Goal: Task Accomplishment & Management: Manage account settings

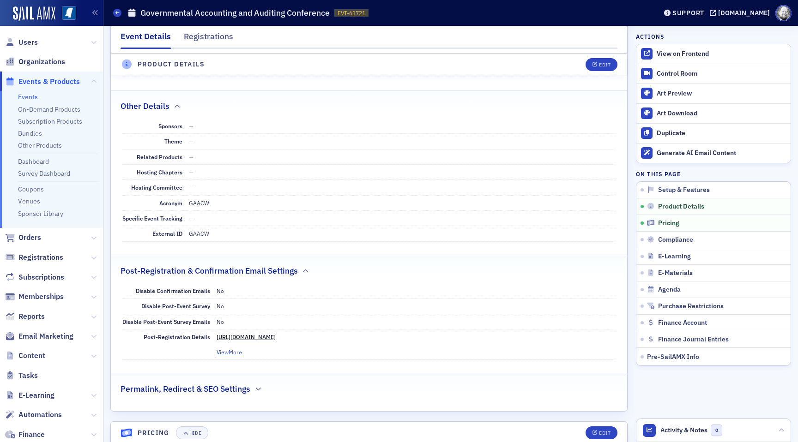
scroll to position [1067, 0]
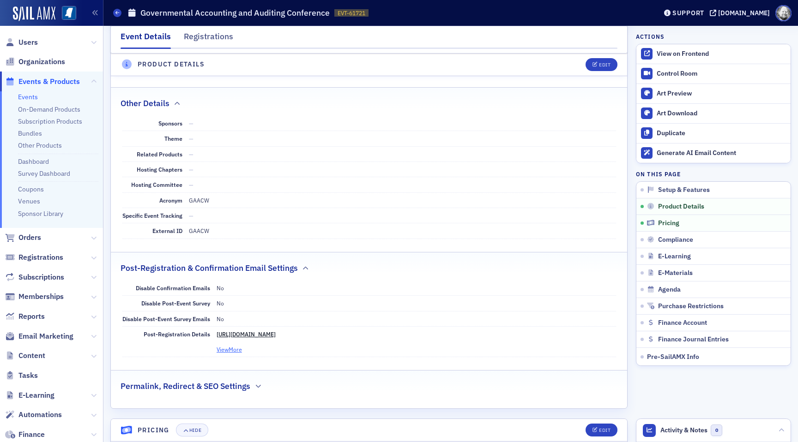
click at [233, 345] on button "View More" at bounding box center [229, 349] width 25 height 8
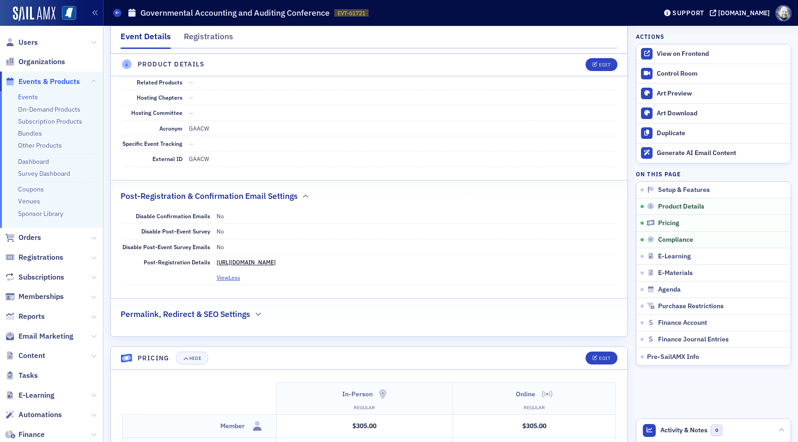
scroll to position [1118, 0]
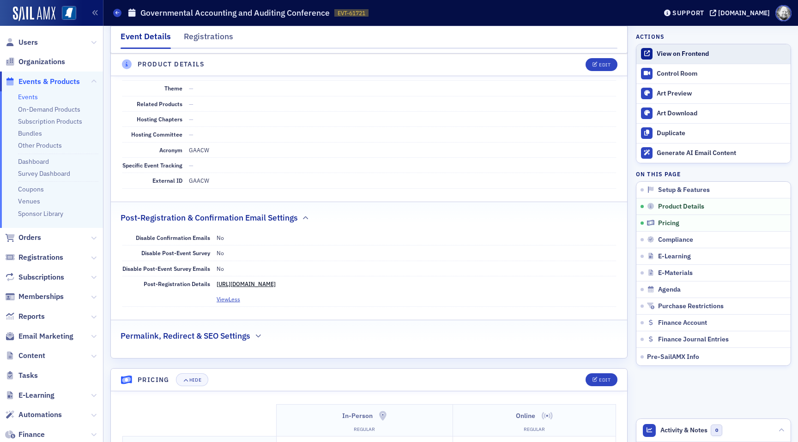
click at [677, 57] on div "View on Frontend" at bounding box center [721, 54] width 129 height 8
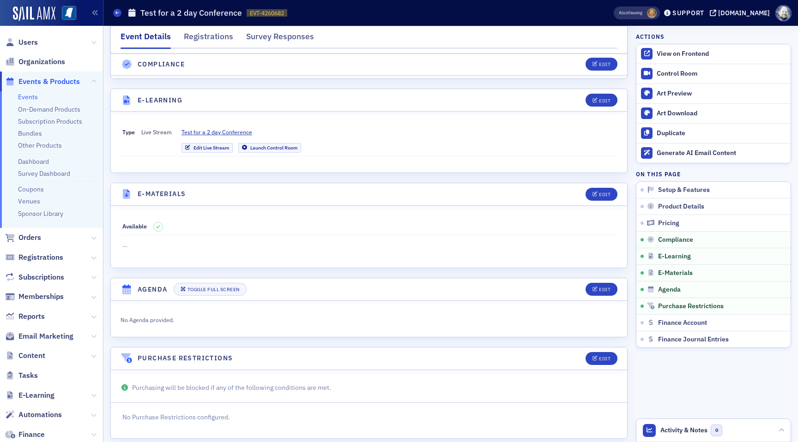
scroll to position [1192, 0]
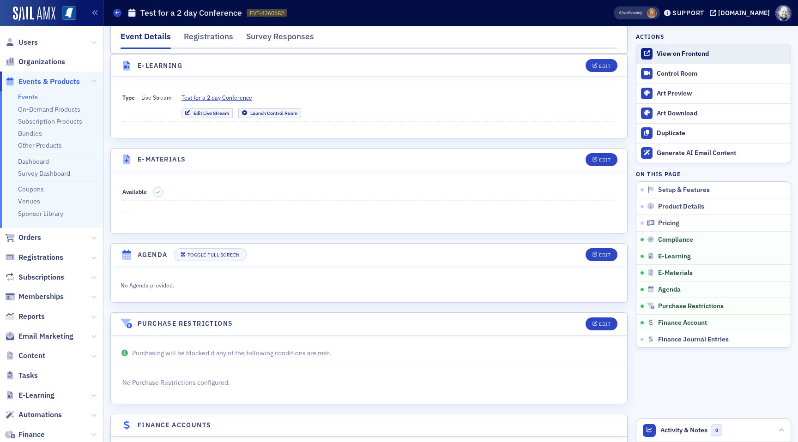
click at [677, 57] on div "View on Frontend" at bounding box center [721, 54] width 129 height 8
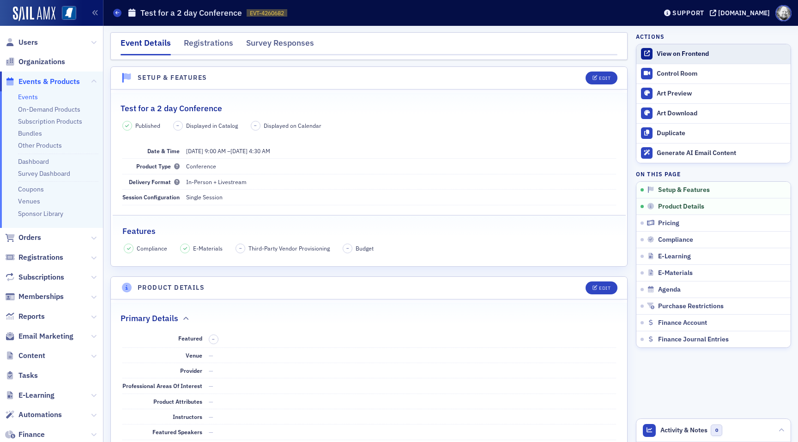
click at [676, 54] on div "View on Frontend" at bounding box center [721, 54] width 129 height 8
click at [603, 78] on div "Edit" at bounding box center [605, 78] width 12 height 5
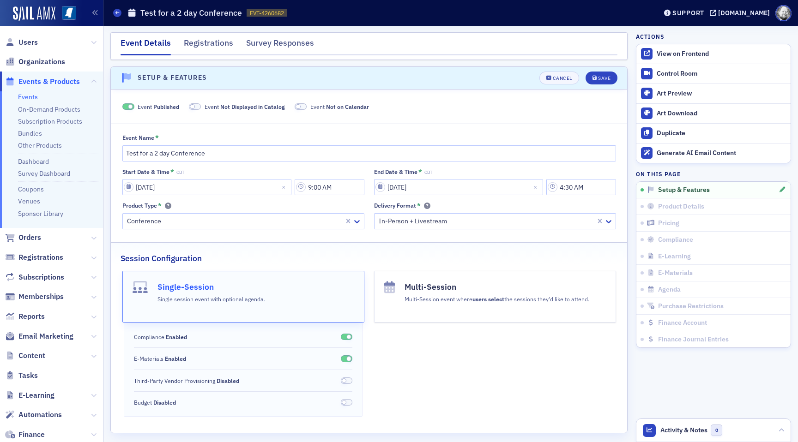
scroll to position [13, 0]
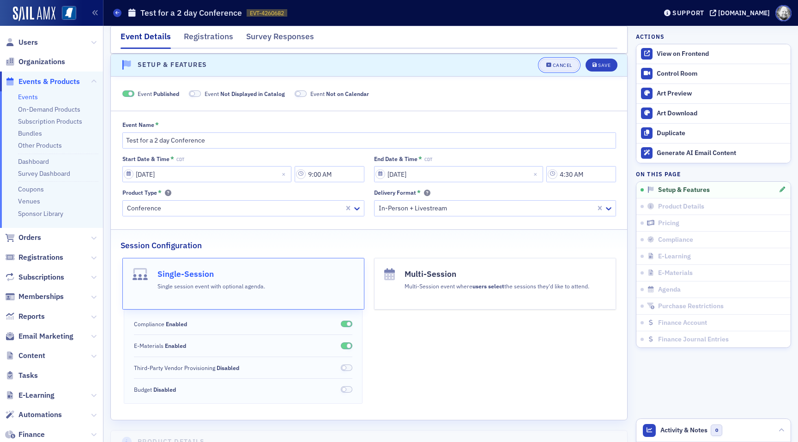
click at [565, 66] on div "Cancel" at bounding box center [562, 65] width 19 height 5
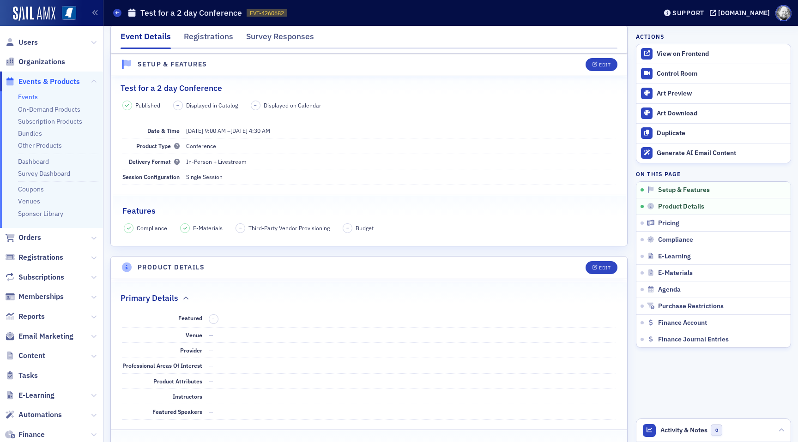
scroll to position [18, 0]
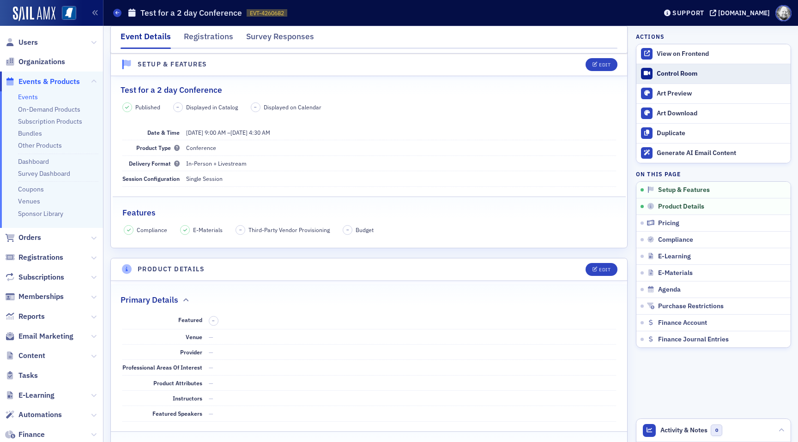
click at [657, 78] on div "Control Room" at bounding box center [721, 74] width 129 height 8
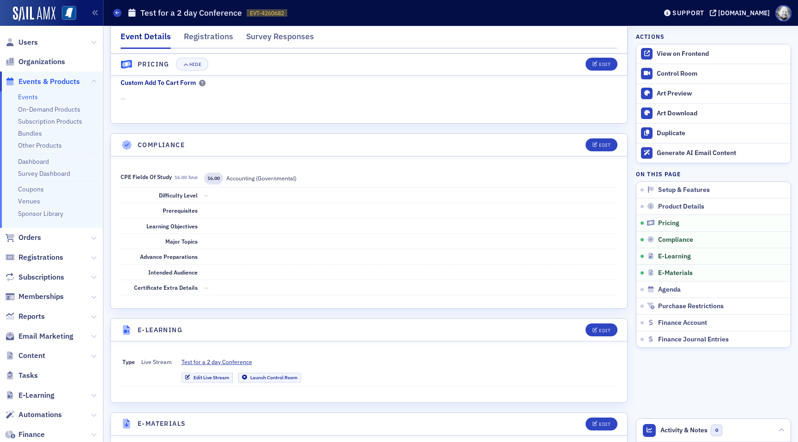
scroll to position [928, 0]
click at [604, 331] on div "Edit" at bounding box center [605, 330] width 12 height 5
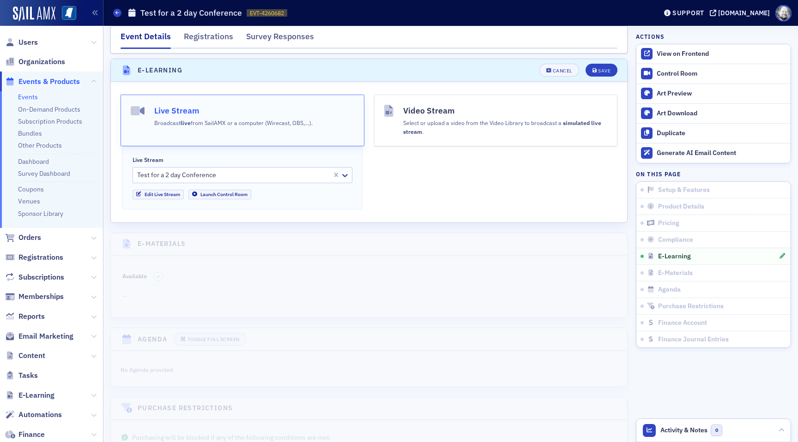
scroll to position [1193, 0]
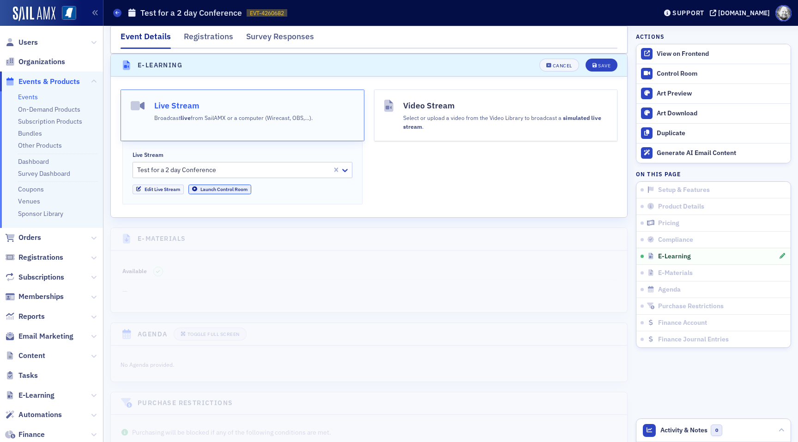
click at [217, 187] on link "Launch Control Room" at bounding box center [219, 190] width 63 height 10
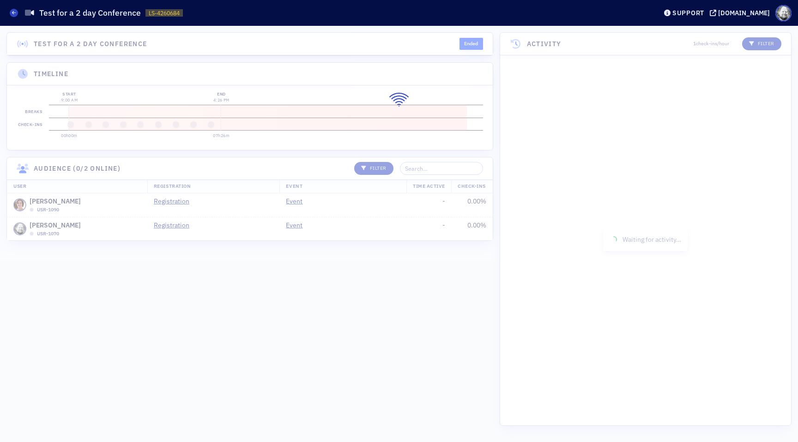
scroll to position [457, 0]
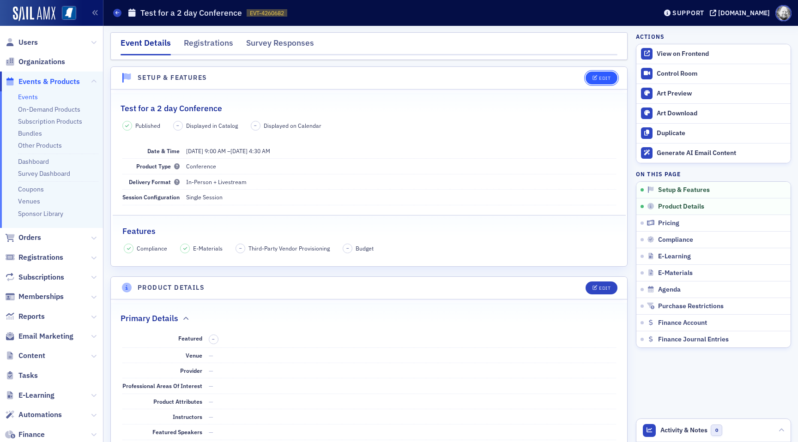
click at [602, 82] on button "Edit" at bounding box center [601, 78] width 32 height 13
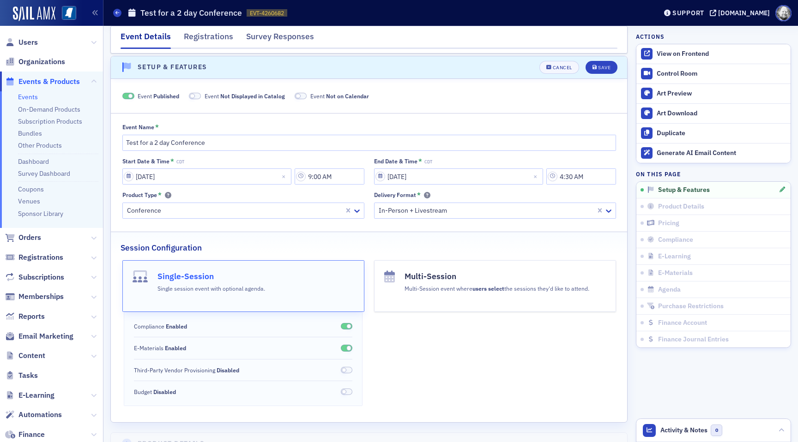
scroll to position [13, 0]
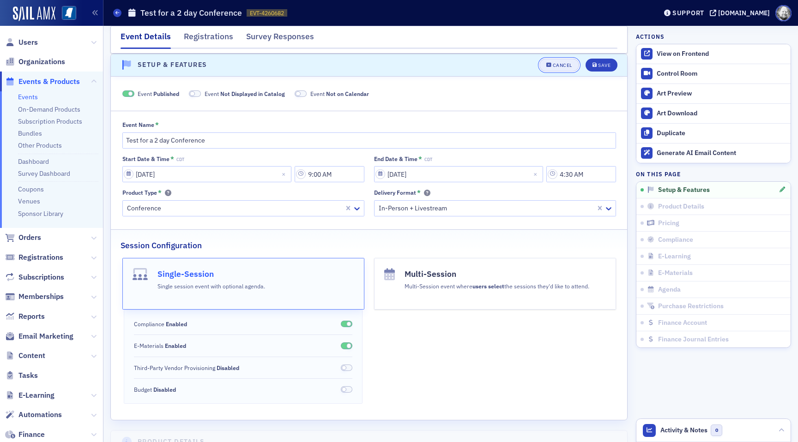
click at [554, 66] on div "Cancel" at bounding box center [562, 65] width 19 height 5
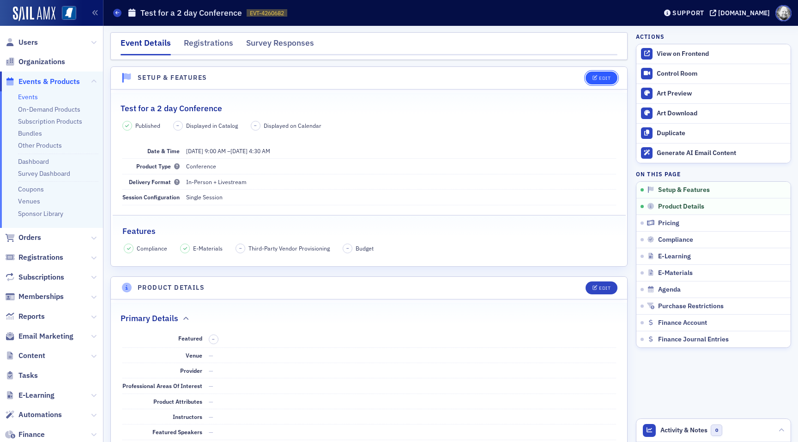
click at [610, 78] on div "Edit" at bounding box center [605, 78] width 12 height 5
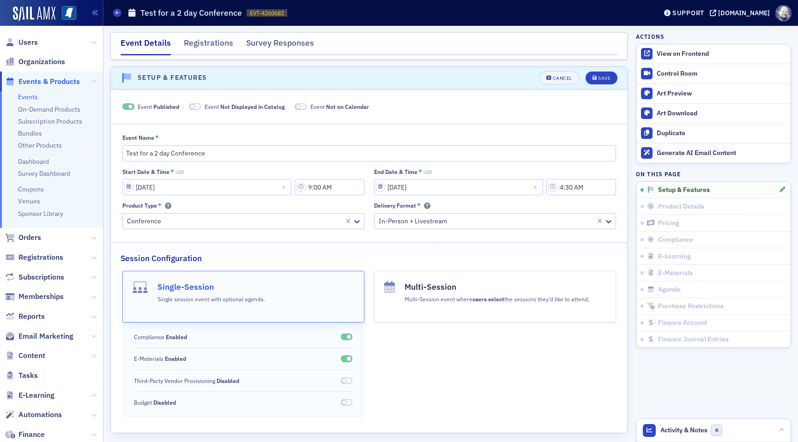
scroll to position [13, 0]
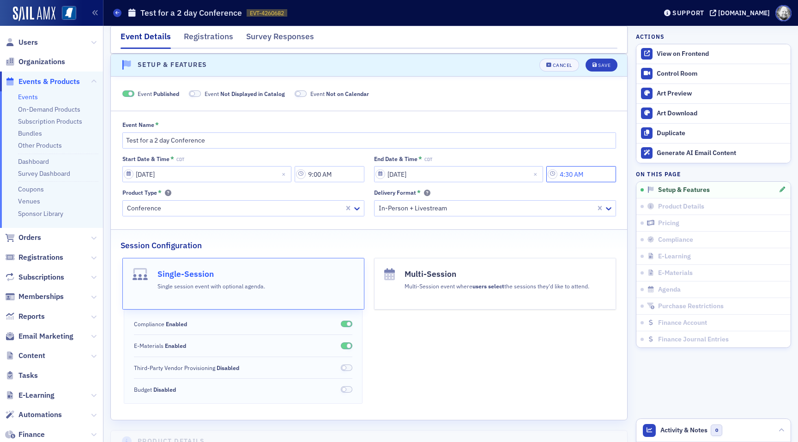
click at [589, 174] on input "4:30 AM" at bounding box center [581, 174] width 70 height 16
click at [536, 174] on button "PM" at bounding box center [541, 174] width 18 height 16
type input "4:30 PM"
click at [603, 68] on button "Save" at bounding box center [601, 65] width 32 height 13
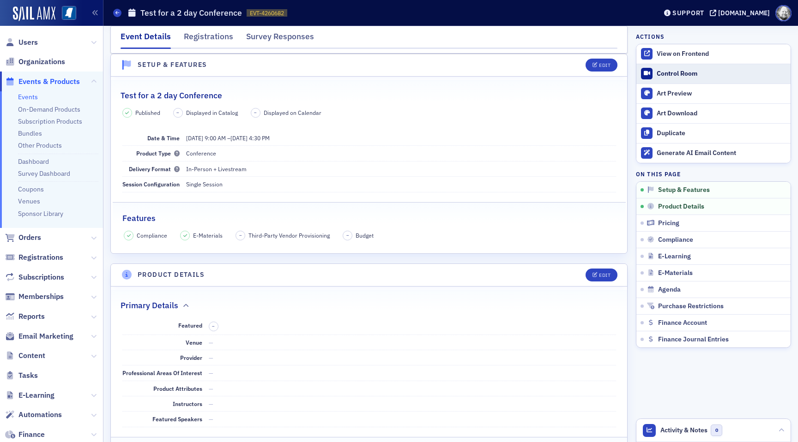
click at [657, 70] on div "Control Room" at bounding box center [721, 74] width 129 height 8
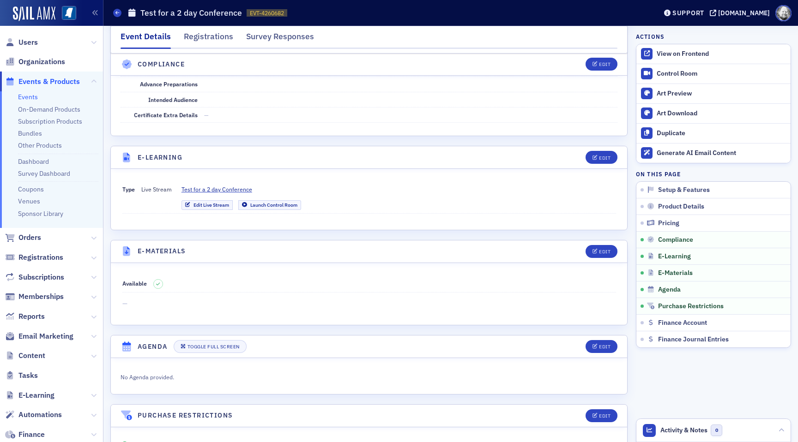
scroll to position [1107, 0]
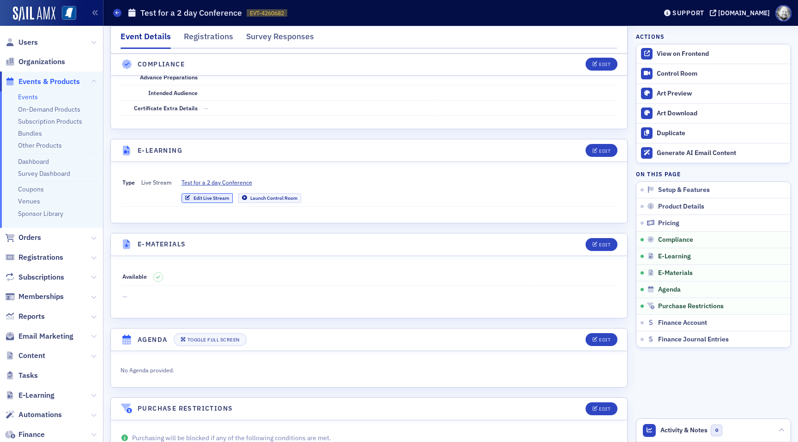
click at [210, 196] on link "Edit Live Stream" at bounding box center [206, 198] width 51 height 10
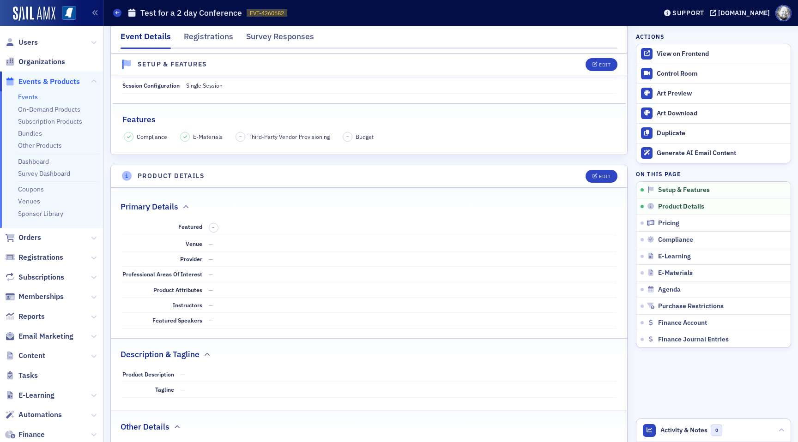
scroll to position [0, 0]
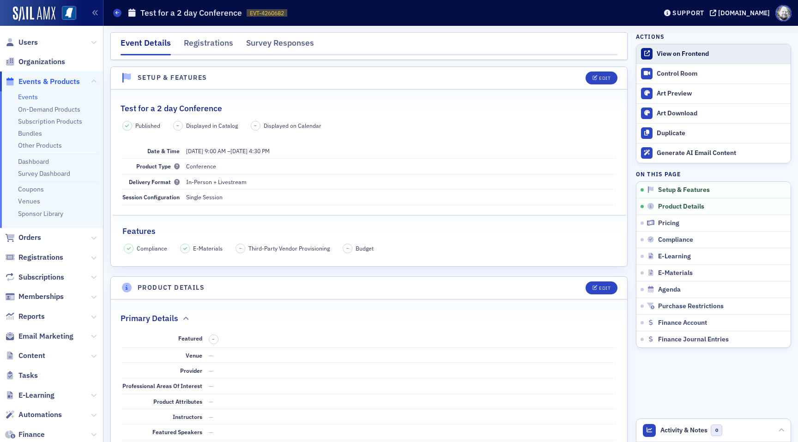
click at [693, 57] on div "View on Frontend" at bounding box center [721, 54] width 129 height 8
click at [603, 74] on button "Edit" at bounding box center [601, 78] width 32 height 13
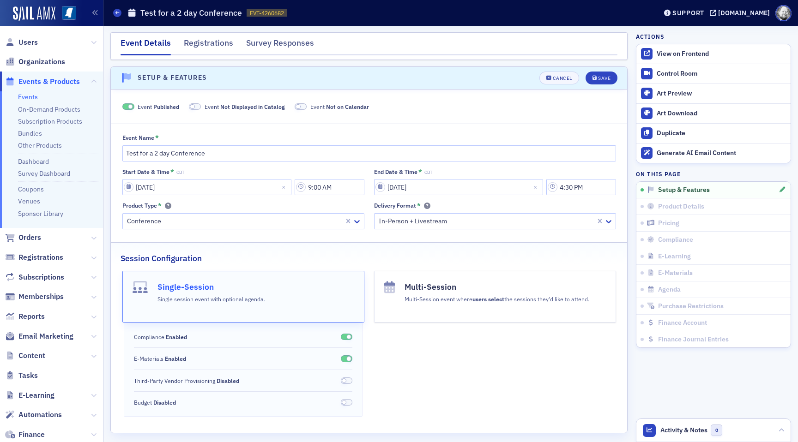
scroll to position [13, 0]
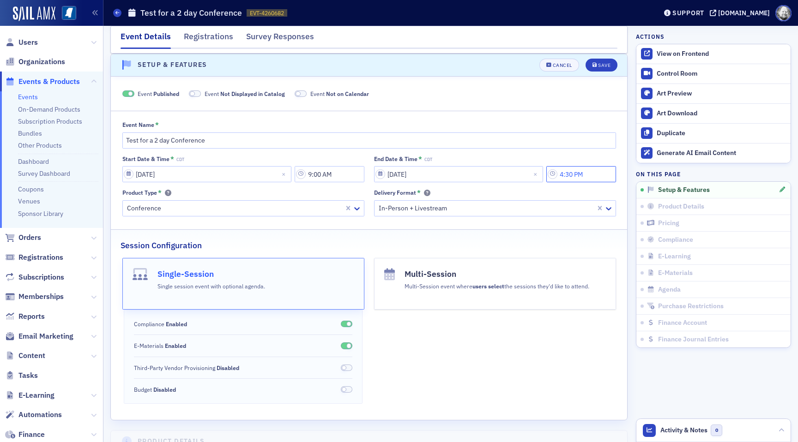
click at [600, 175] on input "4:30 PM" at bounding box center [581, 174] width 70 height 16
click at [525, 175] on button "AM" at bounding box center [524, 174] width 18 height 16
type input "4:30 AM"
click at [596, 68] on button "Save" at bounding box center [601, 65] width 32 height 13
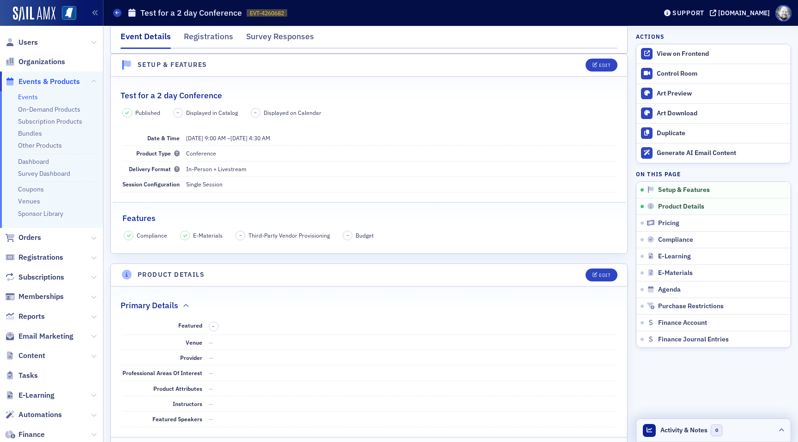
click at [779, 427] on div at bounding box center [781, 431] width 6 height 10
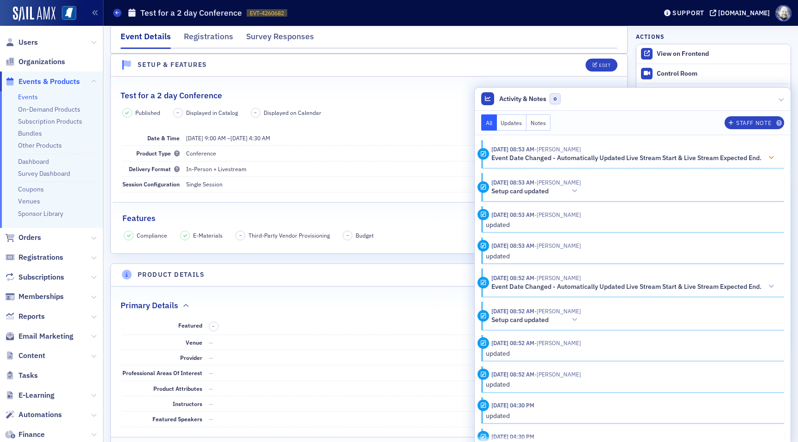
click at [769, 157] on icon at bounding box center [771, 158] width 6 height 6
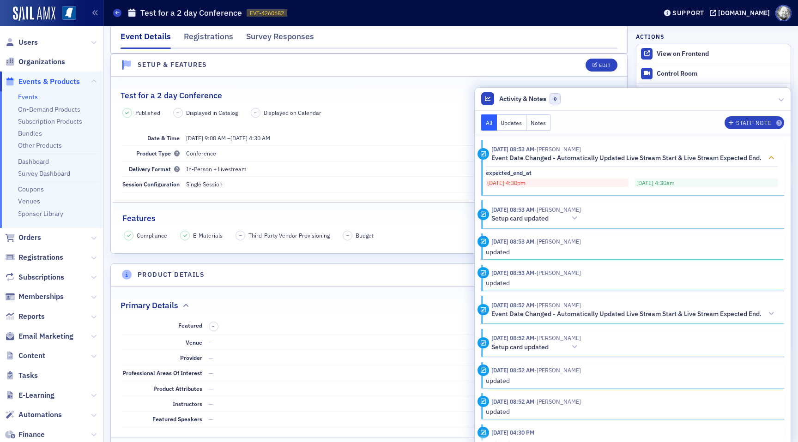
click at [769, 157] on icon at bounding box center [771, 158] width 6 height 6
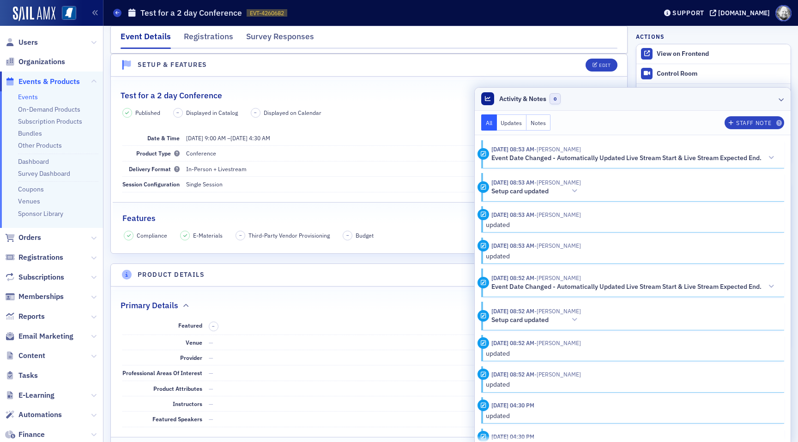
click at [778, 91] on header "Activity & Notes 0" at bounding box center [633, 99] width 316 height 23
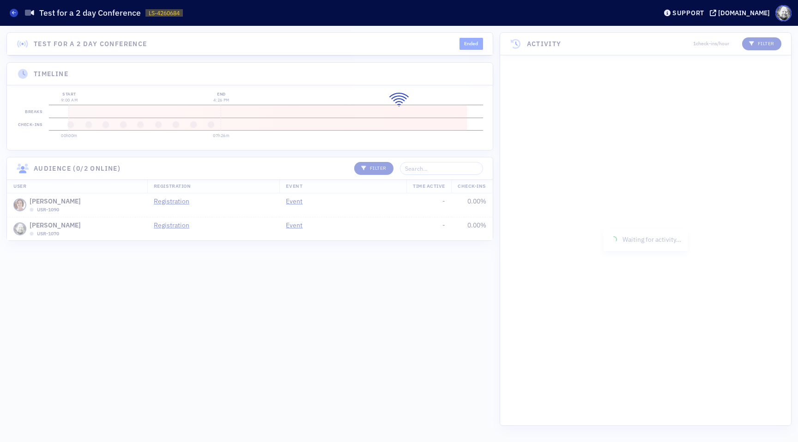
scroll to position [457, 0]
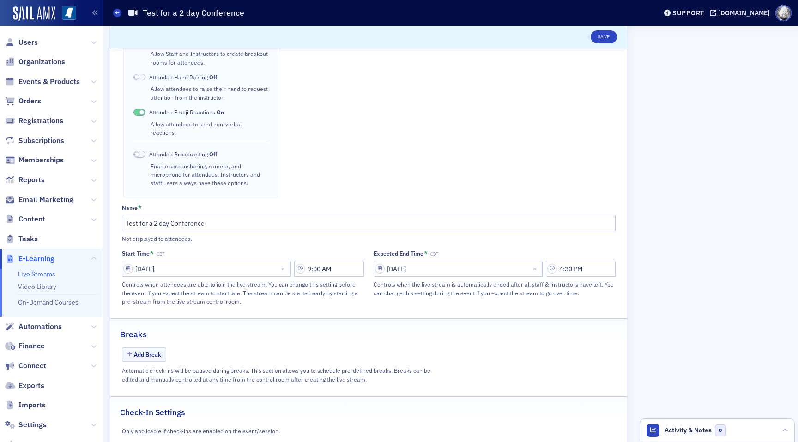
scroll to position [340, 0]
